Goal: Task Accomplishment & Management: Manage account settings

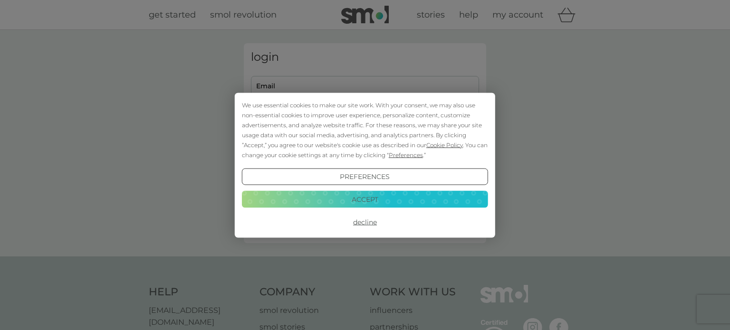
click at [358, 202] on button "Accept" at bounding box center [365, 199] width 246 height 17
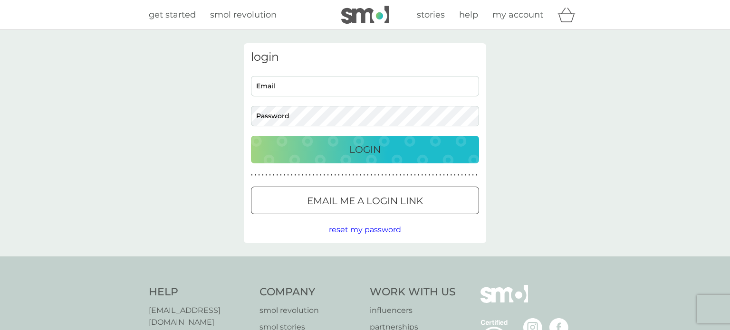
click at [363, 83] on input "Email" at bounding box center [365, 86] width 228 height 20
type input "millhousenews@aol.com"
click at [363, 143] on p "Login" at bounding box center [364, 149] width 31 height 15
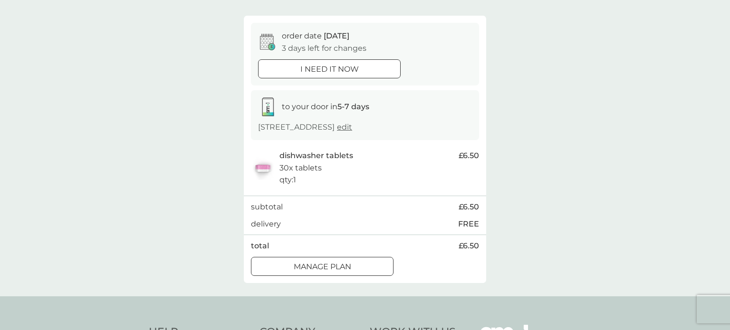
scroll to position [102, 0]
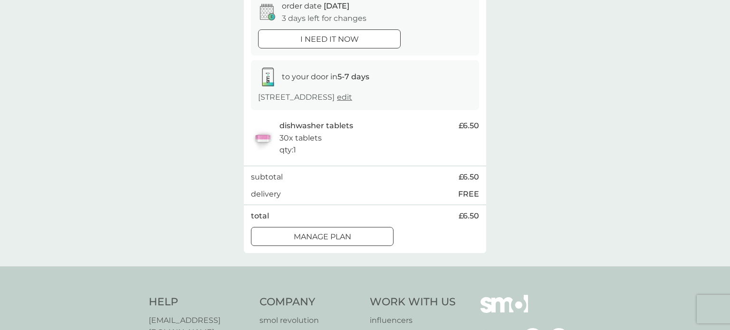
click at [352, 236] on div "Manage plan" at bounding box center [322, 237] width 142 height 12
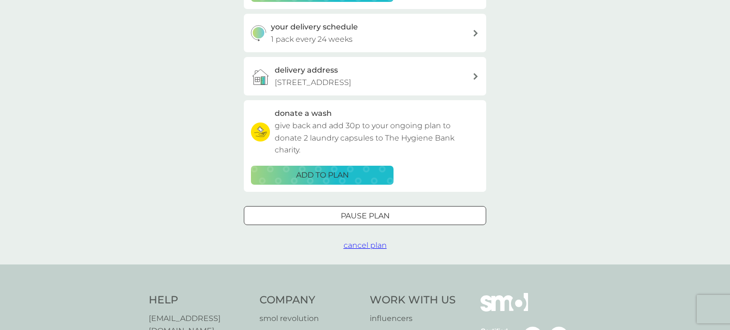
scroll to position [219, 0]
click at [374, 218] on div at bounding box center [365, 216] width 34 height 10
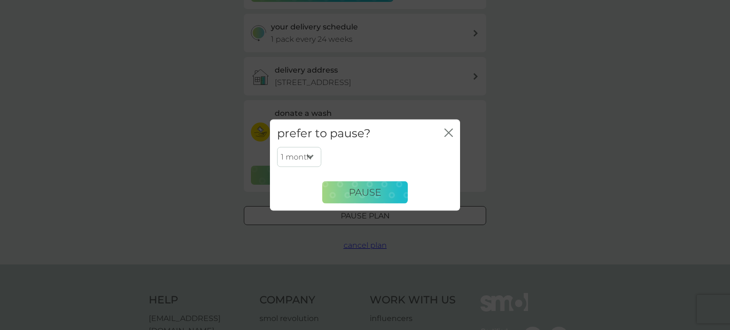
click at [316, 158] on select "1 month 2 months 3 months 4 months 5 months 6 months" at bounding box center [299, 157] width 44 height 20
select select "6"
click at [277, 147] on select "1 month 2 months 3 months 4 months 5 months 6 months" at bounding box center [299, 157] width 44 height 20
click at [361, 191] on span "Pause" at bounding box center [365, 192] width 32 height 11
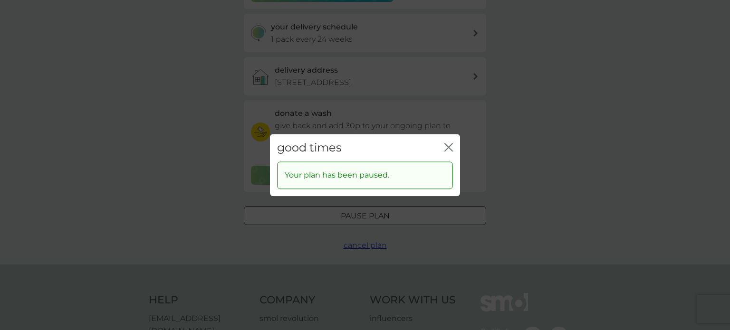
click at [449, 149] on icon "close" at bounding box center [448, 147] width 9 height 9
